Goal: Check status

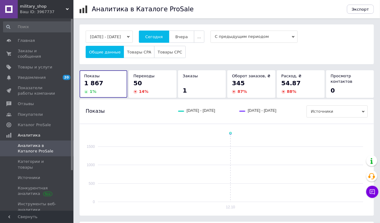
drag, startPoint x: 49, startPoint y: 49, endPoint x: 45, endPoint y: 34, distance: 14.9
click at [49, 49] on span "Заказы и сообщения" at bounding box center [37, 53] width 39 height 11
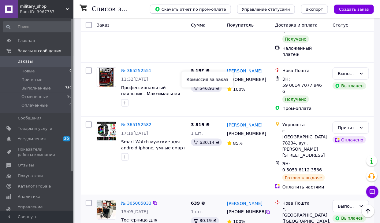
scroll to position [306, 0]
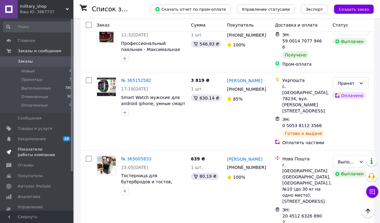
click at [54, 151] on span "Показатели работы компании" at bounding box center [37, 152] width 39 height 11
